Goal: Check status

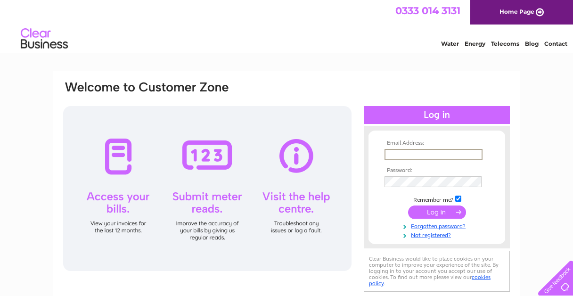
type input "pwautoservices@btconnect.com"
click at [435, 214] on input "submit" at bounding box center [437, 211] width 58 height 13
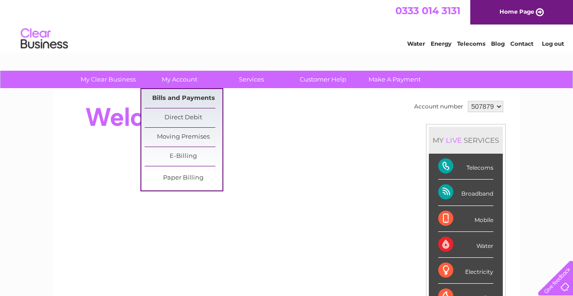
click at [174, 98] on link "Bills and Payments" at bounding box center [184, 98] width 78 height 19
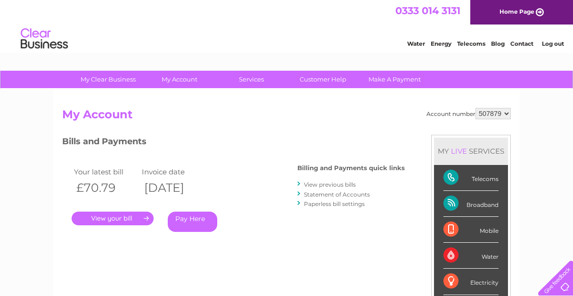
click at [105, 217] on link "." at bounding box center [113, 218] width 82 height 14
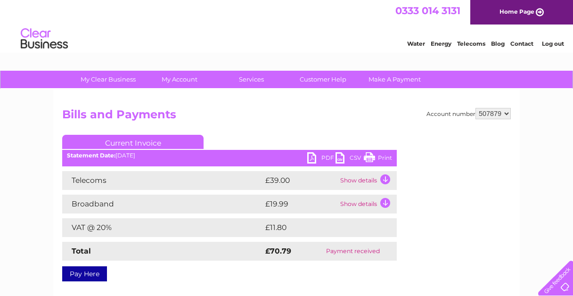
click at [312, 157] on link "PDF" at bounding box center [321, 159] width 28 height 14
